Goal: Information Seeking & Learning: Learn about a topic

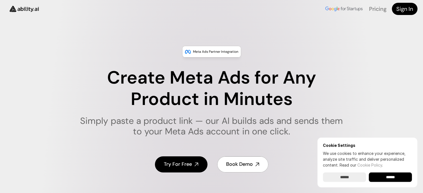
click at [26, 9] on img at bounding box center [24, 9] width 37 height 14
click at [373, 8] on link "Pricing" at bounding box center [377, 8] width 17 height 7
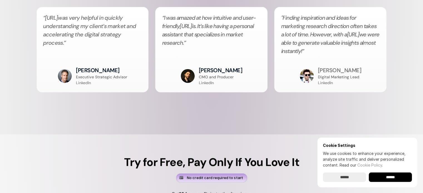
scroll to position [1367, 0]
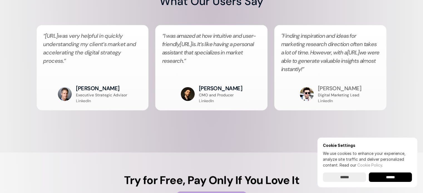
click at [391, 176] on input "******" at bounding box center [390, 177] width 43 height 9
